Goal: Task Accomplishment & Management: Manage account settings

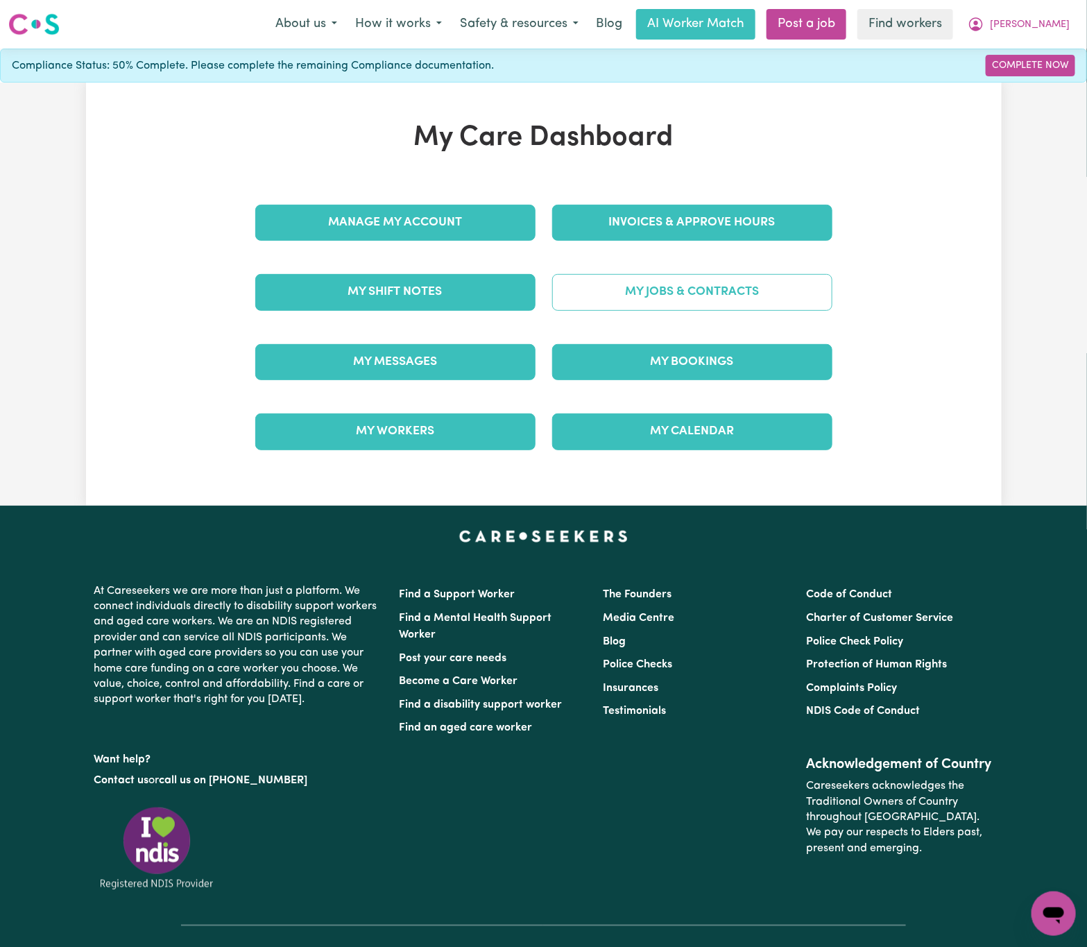
click at [690, 294] on link "My Jobs & Contracts" at bounding box center [692, 292] width 280 height 36
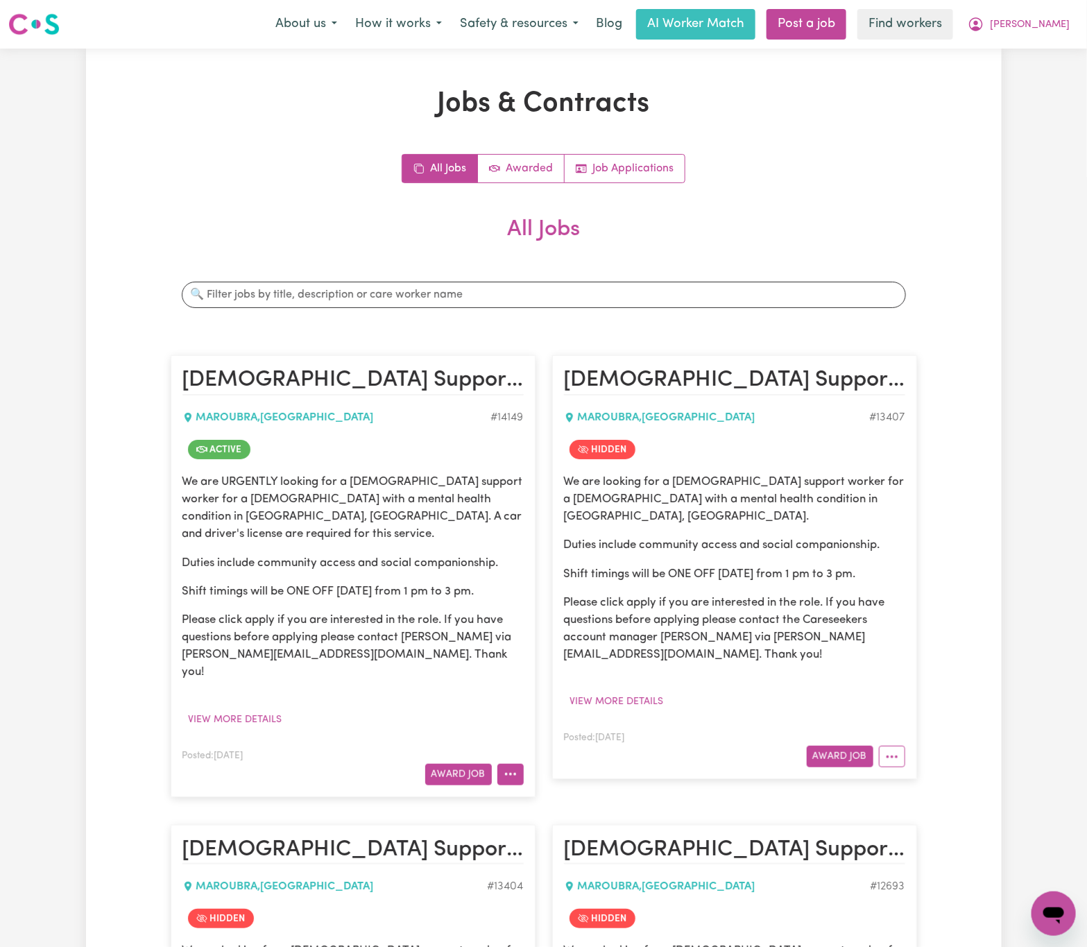
click at [520, 764] on button "More options" at bounding box center [510, 775] width 26 height 22
click at [271, 709] on button "View more details" at bounding box center [235, 720] width 106 height 22
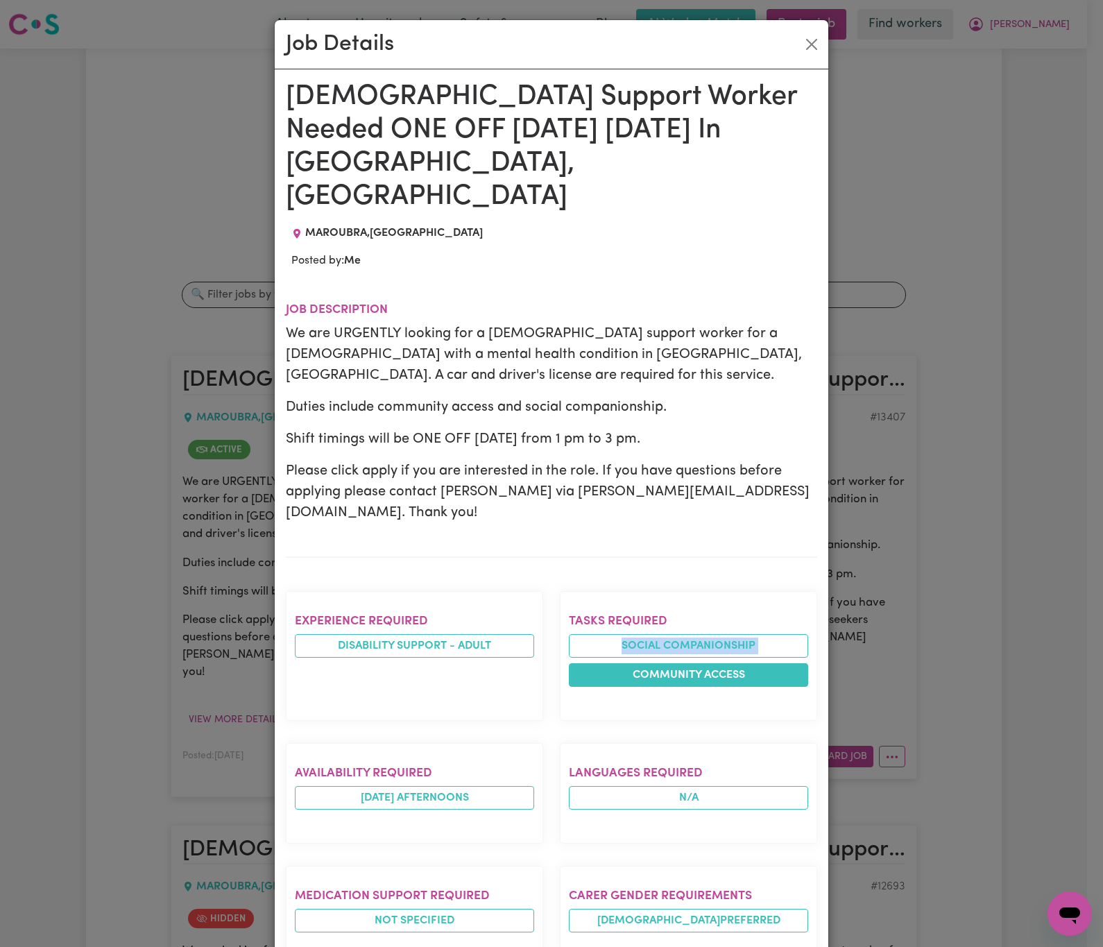
drag, startPoint x: 579, startPoint y: 560, endPoint x: 589, endPoint y: 590, distance: 31.4
click at [589, 634] on ul "Social companionship Community access" at bounding box center [688, 660] width 239 height 53
copy li "Social companionship"
click at [198, 663] on div "Job Details [DEMOGRAPHIC_DATA] Support Worker Needed ONE OFF [DATE] [DATE] In […" at bounding box center [551, 473] width 1103 height 947
click at [801, 38] on button "Close" at bounding box center [812, 44] width 22 height 22
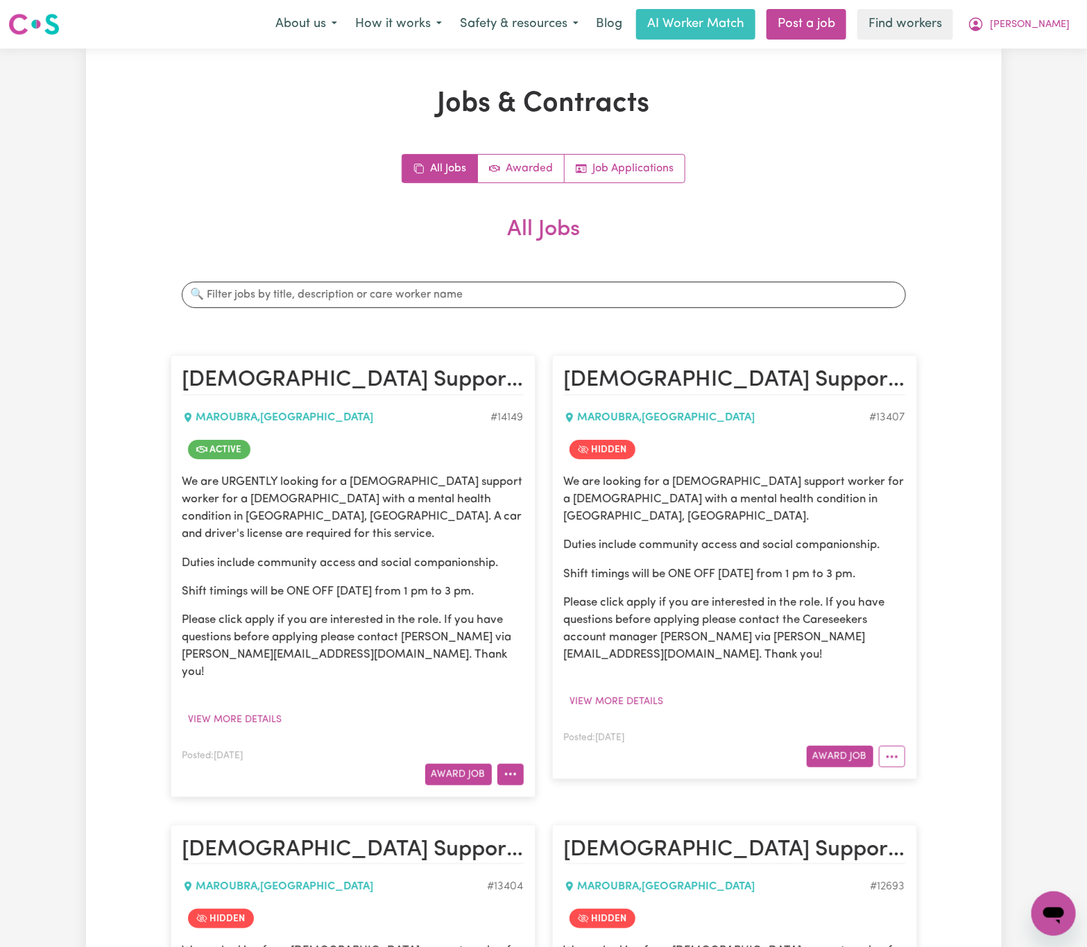
drag, startPoint x: 519, startPoint y: 740, endPoint x: 506, endPoint y: 746, distance: 14.0
click at [518, 764] on button "More options" at bounding box center [510, 775] width 26 height 22
click at [587, 905] on link "Edit Job" at bounding box center [564, 919] width 135 height 28
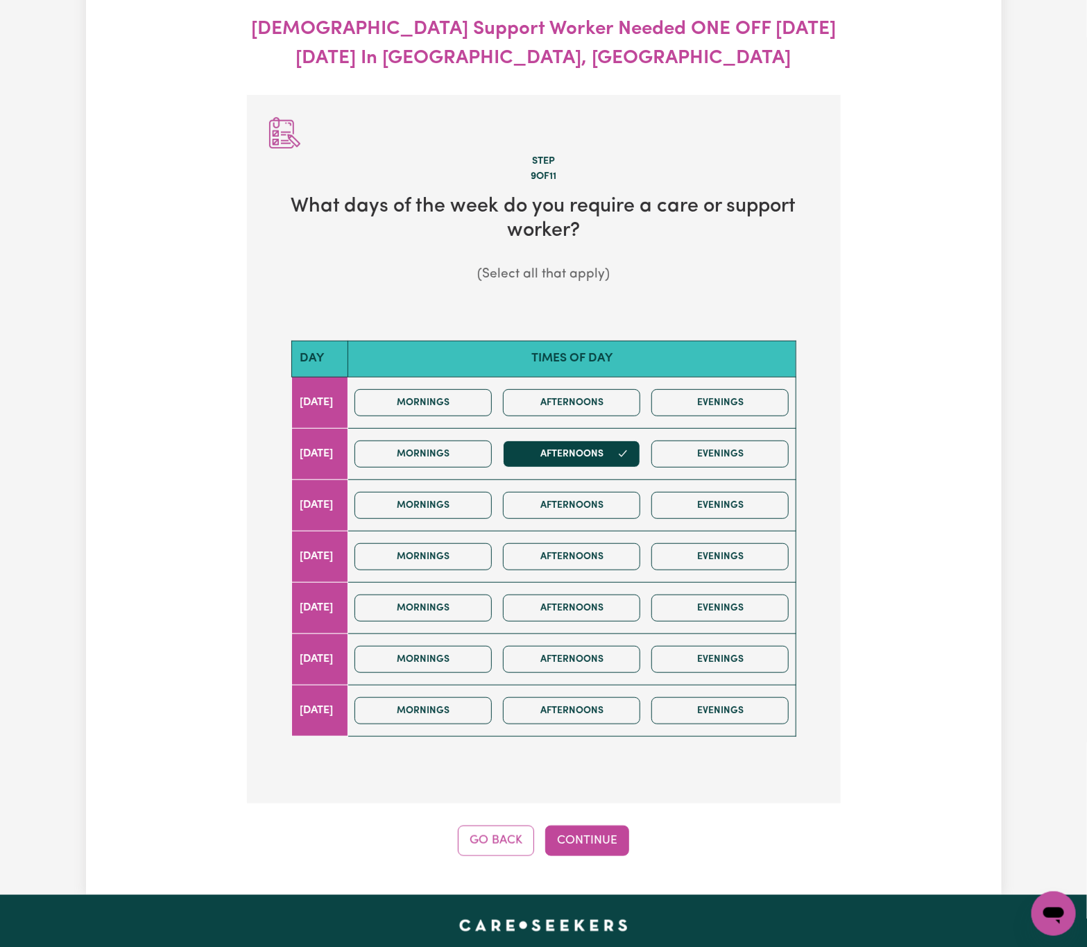
scroll to position [154, 0]
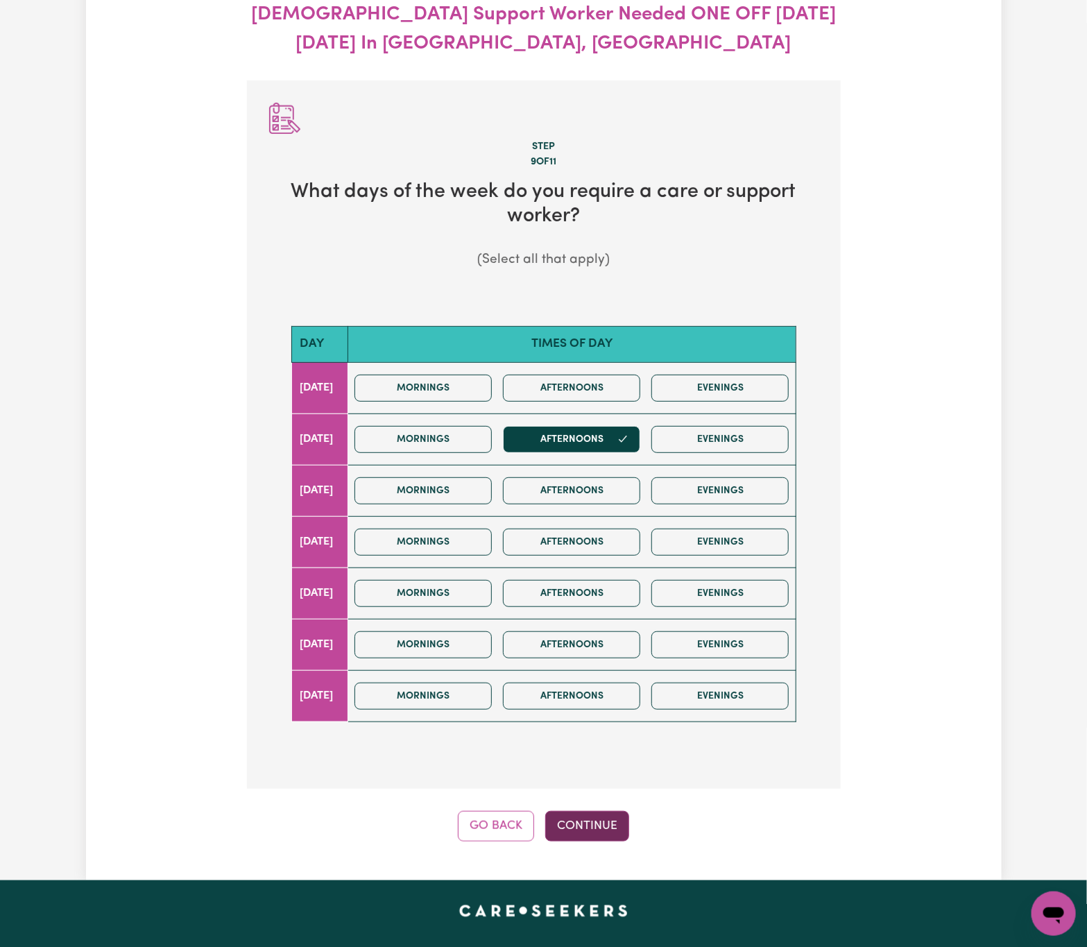
click at [614, 835] on button "Continue" at bounding box center [587, 826] width 84 height 31
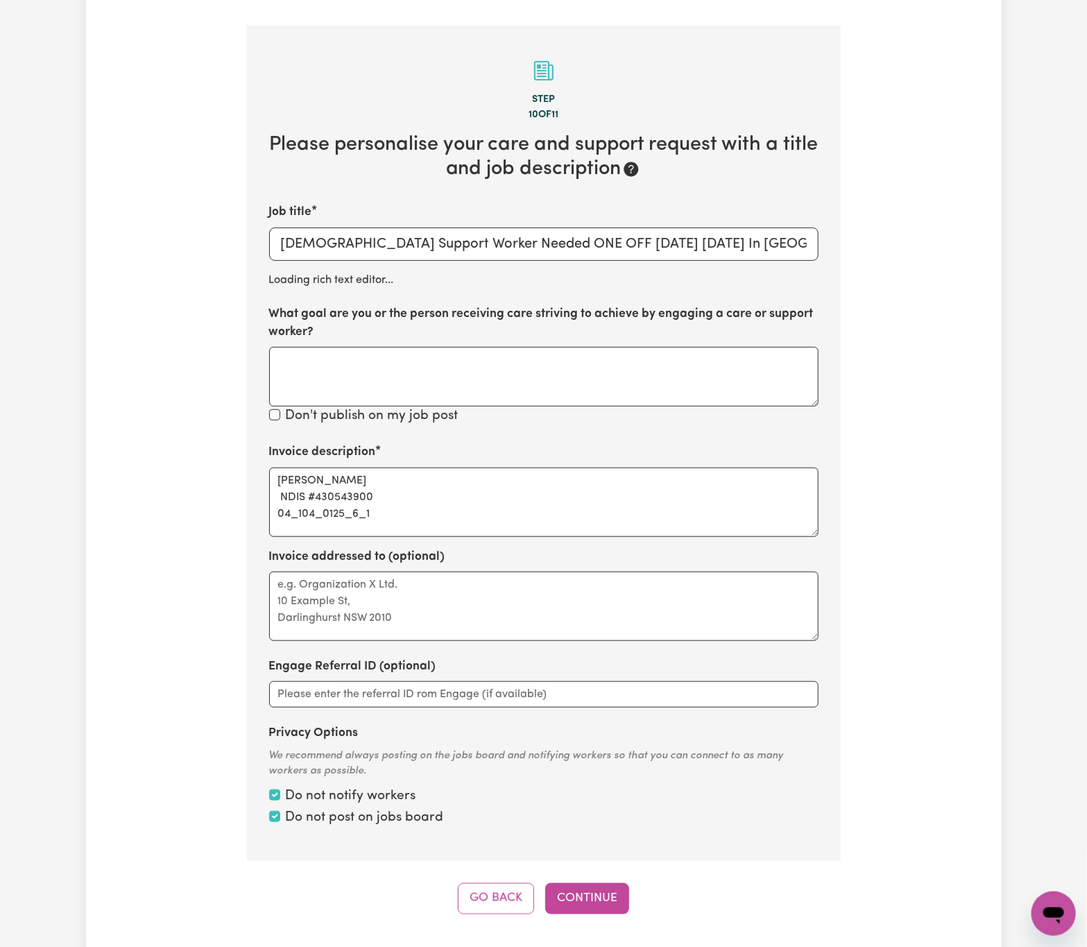
scroll to position [234, 0]
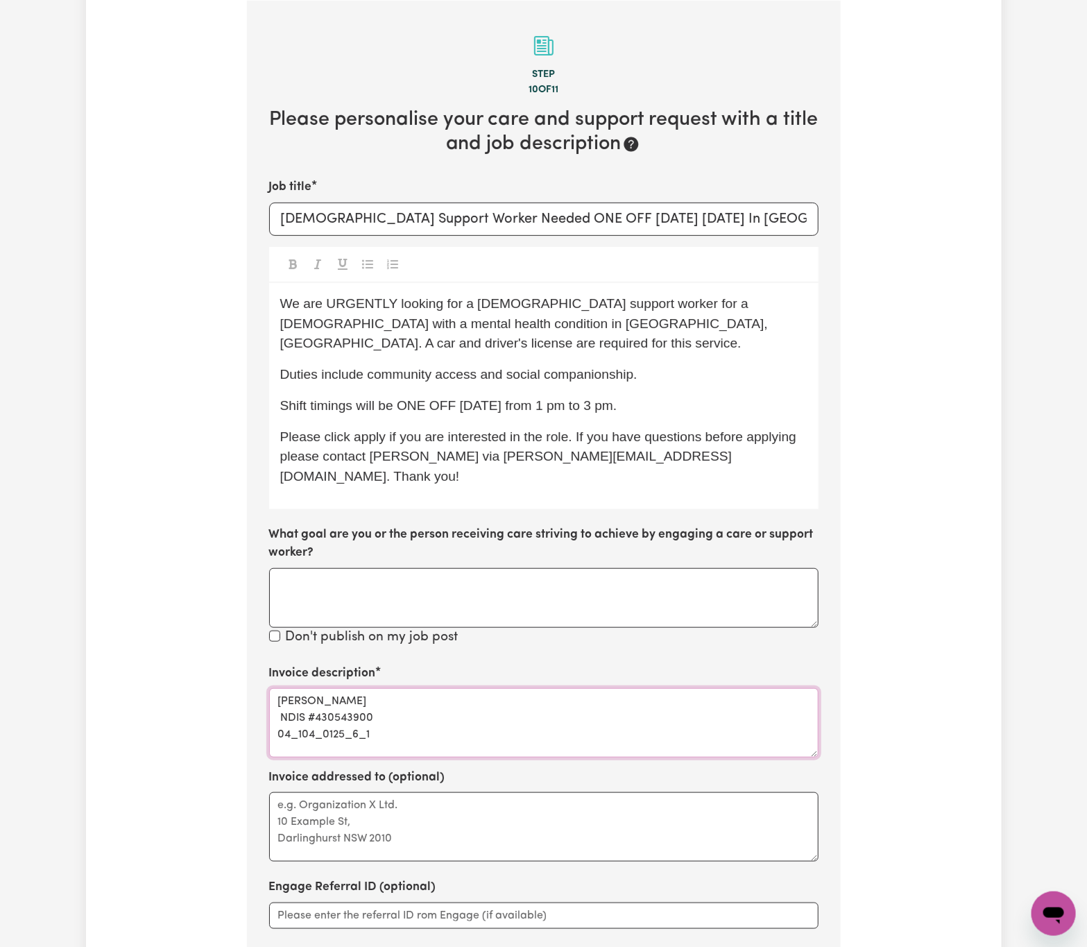
drag, startPoint x: 379, startPoint y: 658, endPoint x: 208, endPoint y: 649, distance: 171.6
click at [208, 649] on div "Update Job Post [DEMOGRAPHIC_DATA] Support Worker Needed ONE OFF [DATE] [DATE] …" at bounding box center [544, 494] width 916 height 1281
click at [434, 696] on textarea "[PERSON_NAME] NDIS #430543900 04_104_0125_6_1" at bounding box center [543, 722] width 549 height 69
paste textarea "Social companionship"
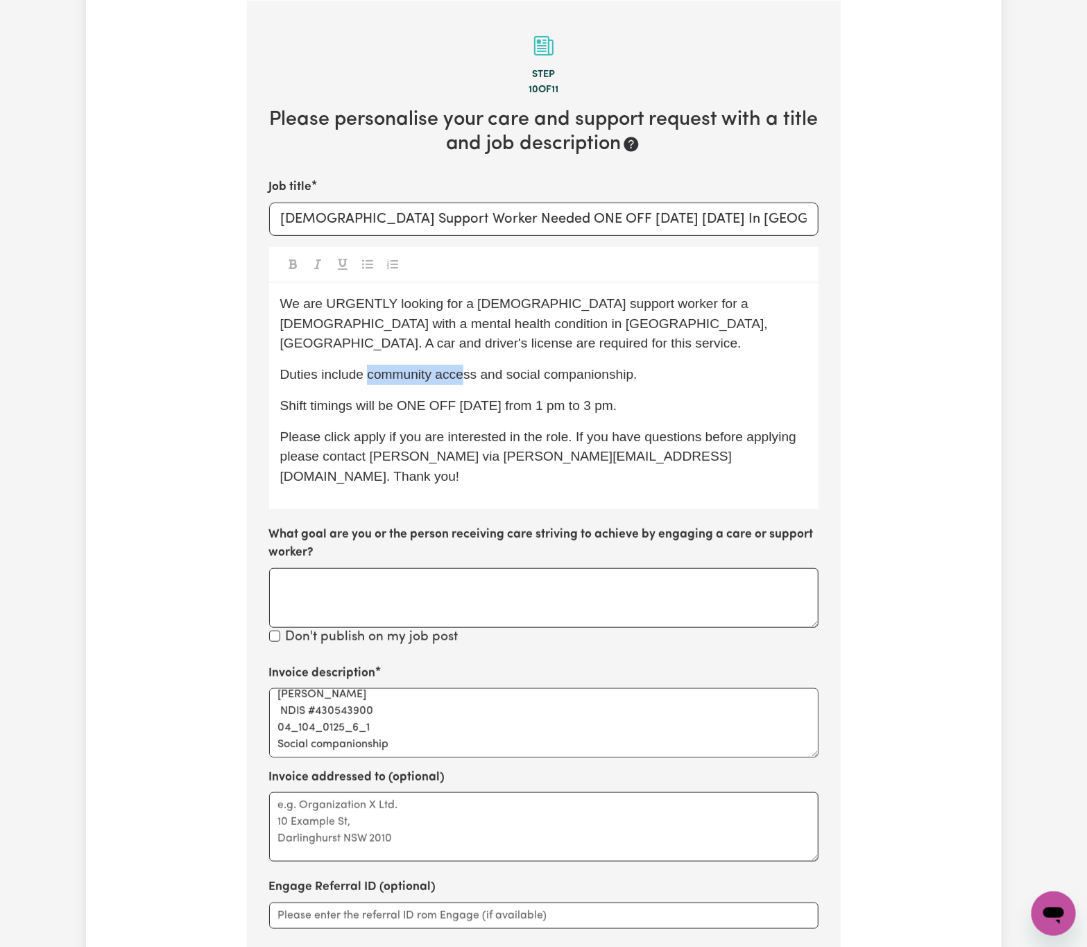
drag, startPoint x: 367, startPoint y: 352, endPoint x: 468, endPoint y: 357, distance: 101.4
click at [468, 367] on span "Duties include community access and social companionship." at bounding box center [458, 374] width 357 height 15
click at [400, 688] on textarea "[PERSON_NAME] NDIS #430543900 04_104_0125_6_1 Social companionship" at bounding box center [543, 722] width 549 height 69
type textarea "[PERSON_NAME] NDIS #430543900 04_104_0125_6_1 Social companionship Community Ac…"
click at [280, 688] on textarea "[PERSON_NAME] NDIS #430543900 04_104_0125_6_1 Social companionship Community Ac…" at bounding box center [543, 722] width 549 height 69
